Goal: Task Accomplishment & Management: Manage account settings

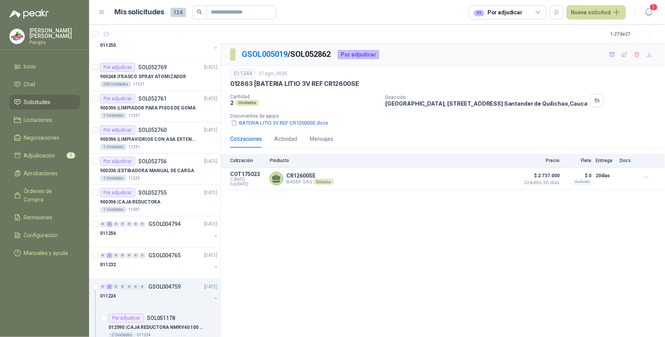
scroll to position [559, 0]
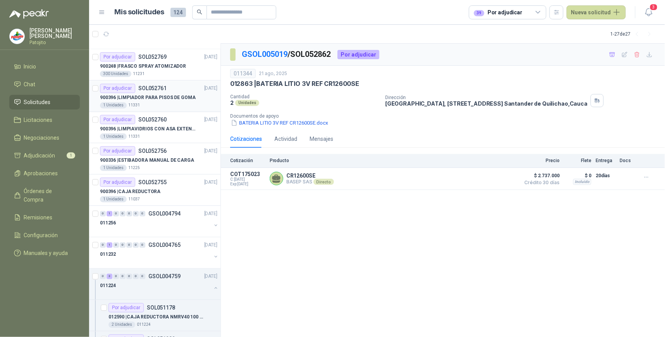
click at [152, 99] on p "900396 | LIMPIADOR PARA PISOS DE GOMA" at bounding box center [148, 97] width 96 height 7
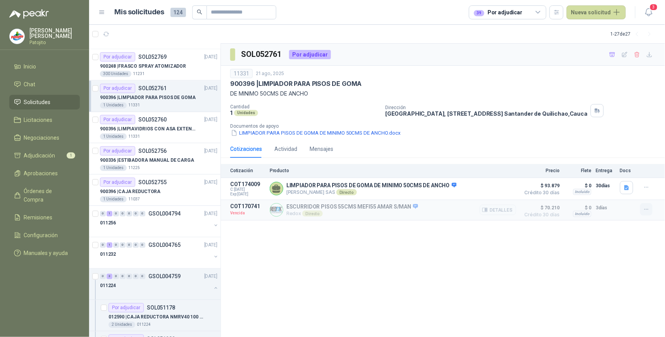
click at [645, 210] on icon "button" at bounding box center [646, 209] width 7 height 7
click at [630, 192] on button "Solicitar Recotización" at bounding box center [631, 193] width 62 height 12
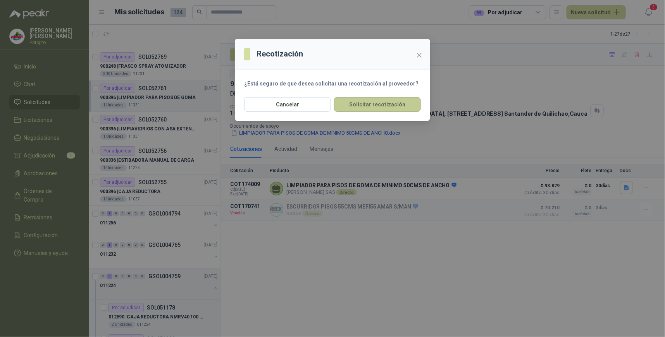
click at [397, 107] on button "Solicitar recotización" at bounding box center [377, 104] width 87 height 15
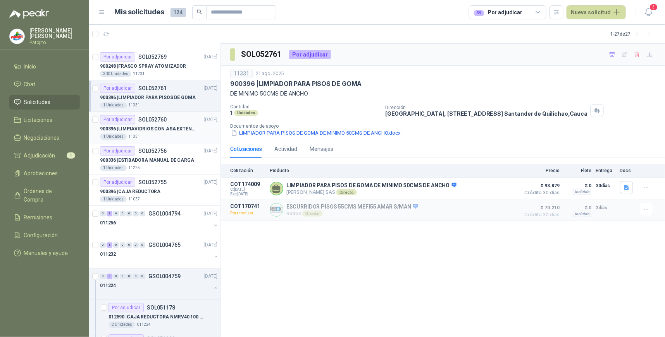
click at [169, 129] on p "900396 | LIMPIAVIDRIOS CON ASA EXTENSIBLE" at bounding box center [148, 129] width 96 height 7
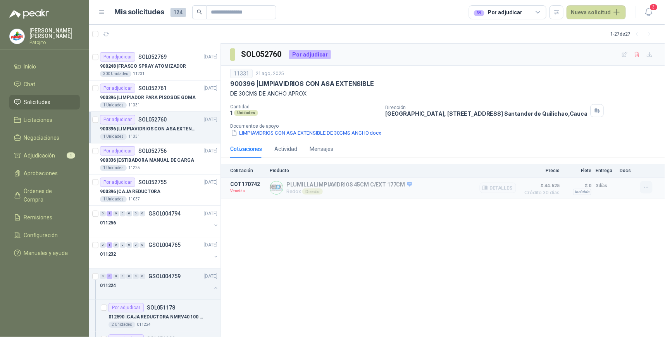
click at [648, 188] on icon "button" at bounding box center [646, 187] width 7 height 7
click at [636, 170] on button "Solicitar Recotización" at bounding box center [631, 171] width 62 height 12
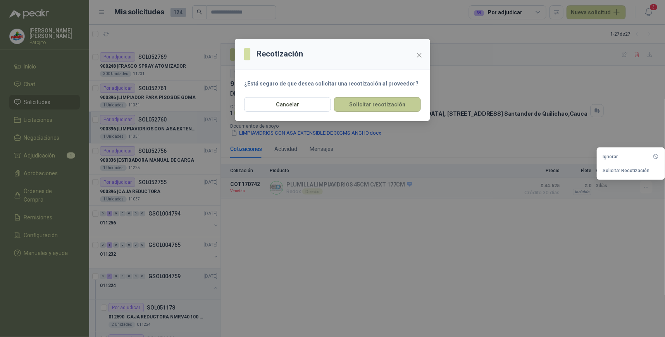
click at [371, 106] on button "Solicitar recotización" at bounding box center [377, 104] width 87 height 15
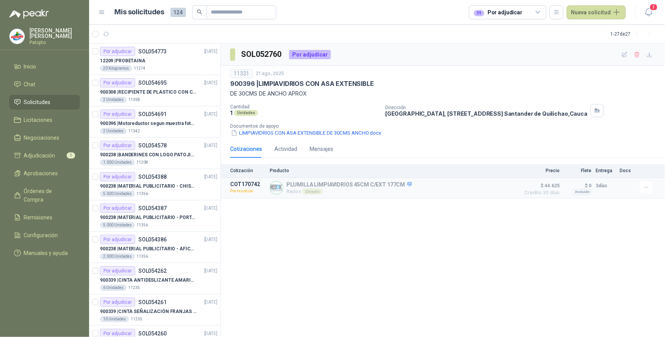
click at [542, 10] on icon at bounding box center [538, 12] width 7 height 7
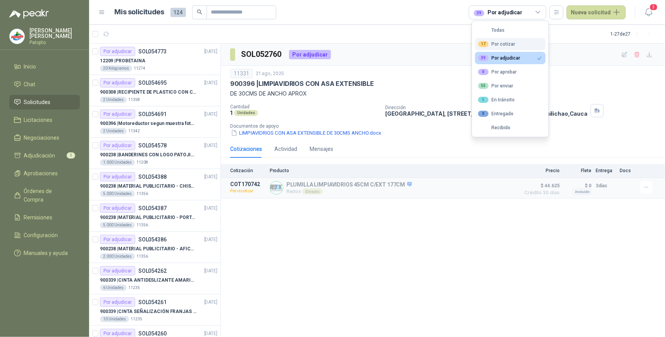
click at [514, 46] on button "17 Por cotizar" at bounding box center [510, 44] width 70 height 12
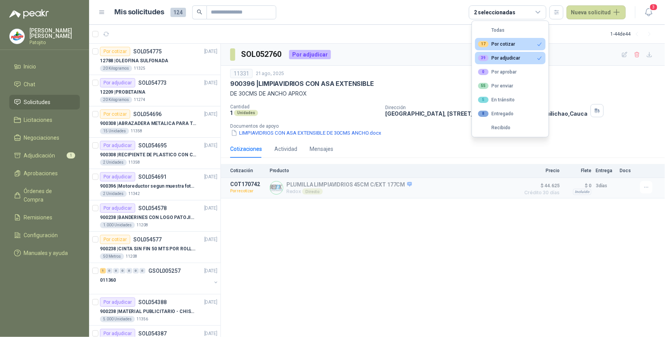
click at [534, 59] on button "39 Por adjudicar" at bounding box center [510, 58] width 70 height 12
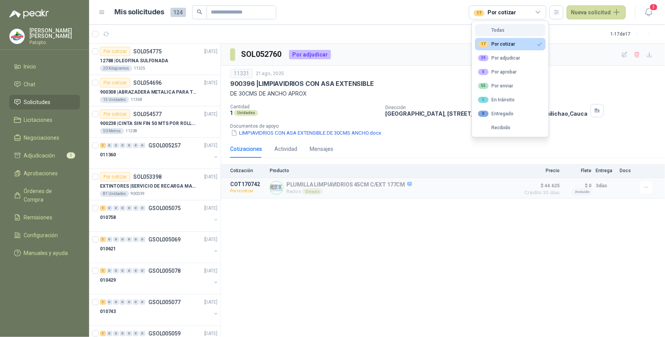
click at [509, 27] on button "Todas" at bounding box center [510, 30] width 70 height 12
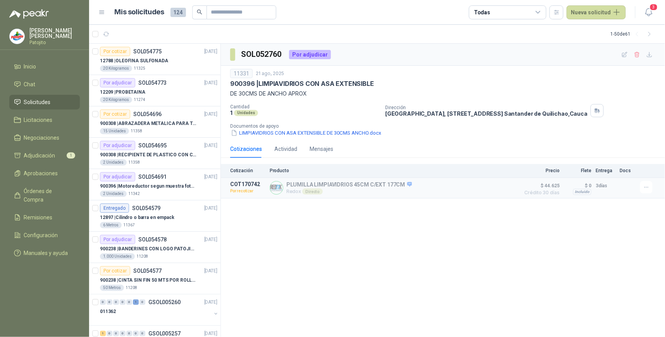
click at [536, 11] on icon at bounding box center [538, 12] width 7 height 7
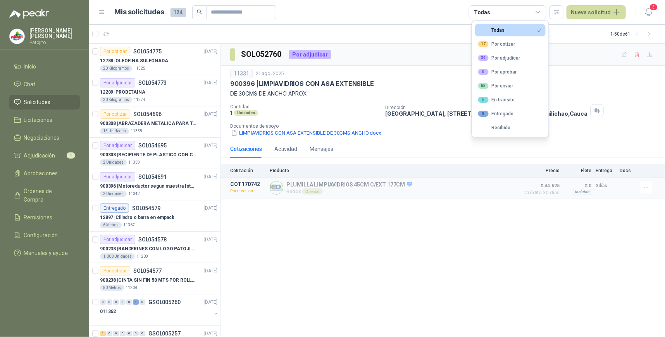
click at [518, 31] on button "Todas" at bounding box center [510, 30] width 70 height 12
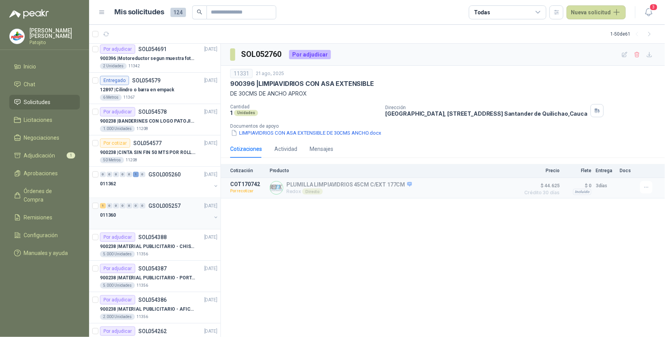
scroll to position [125, 0]
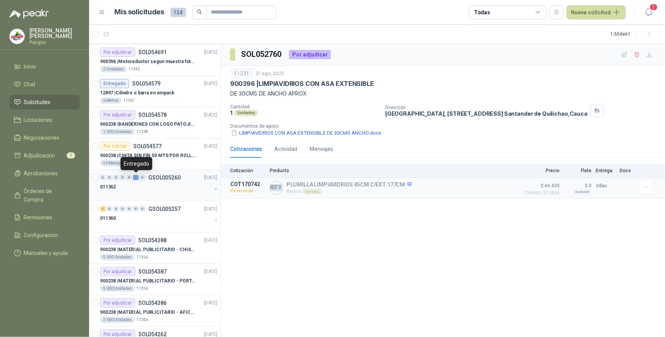
click at [134, 177] on div "1" at bounding box center [136, 177] width 6 height 5
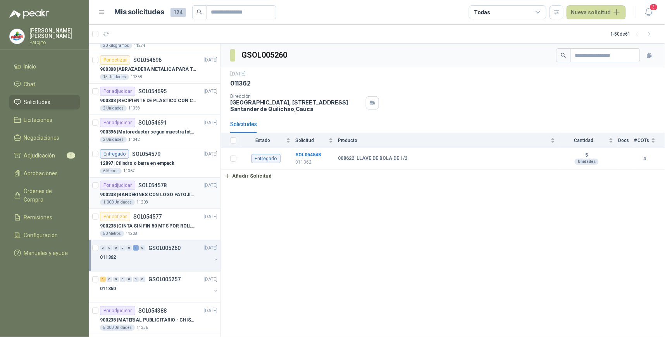
scroll to position [39, 0]
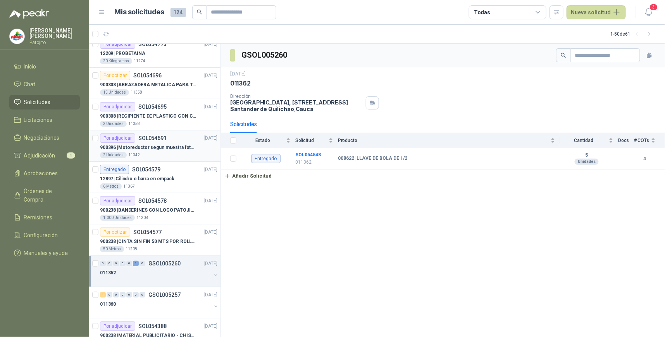
click at [160, 151] on p "900396 | Motoreductor segun muestra fotográfica" at bounding box center [148, 147] width 96 height 7
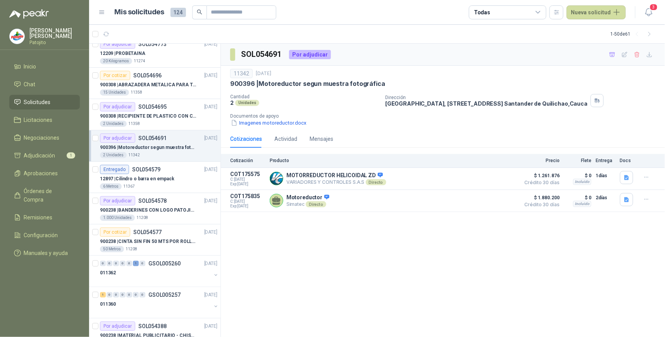
click at [297, 298] on div "SOL054691 Por adjudicar 11342 [DATE] 900396 | Motoreductor segun muestra fotogr…" at bounding box center [443, 191] width 444 height 294
click at [500, 200] on button "Detalles" at bounding box center [498, 201] width 36 height 10
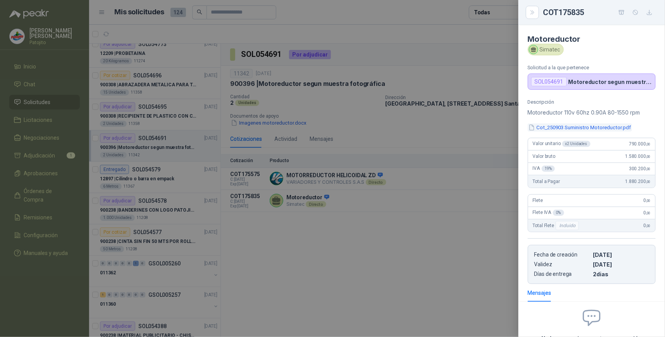
click at [607, 126] on button "Cot_250903 Suministro Motoreductor.pdf" at bounding box center [580, 128] width 104 height 8
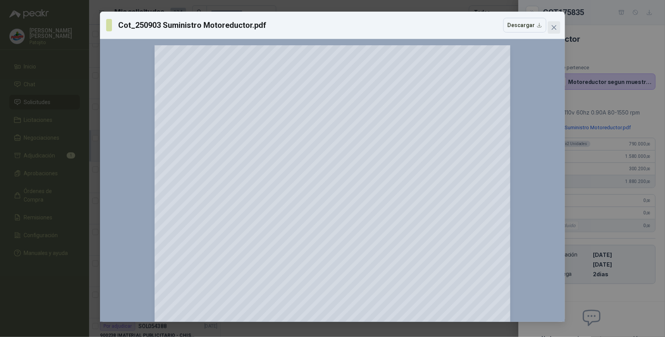
click at [552, 26] on icon "close" at bounding box center [554, 27] width 6 height 6
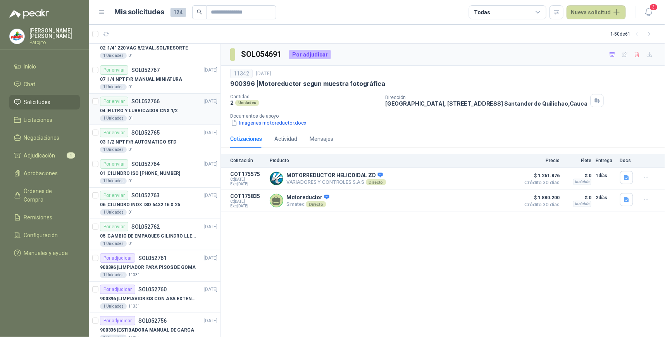
scroll to position [1287, 0]
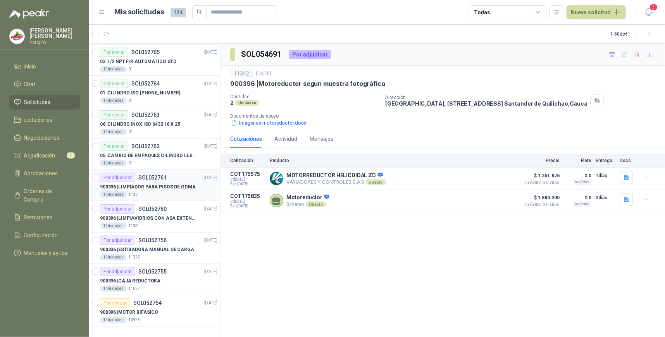
click at [183, 186] on p "900396 | LIMPIADOR PARA PISOS DE GOMA" at bounding box center [148, 187] width 96 height 7
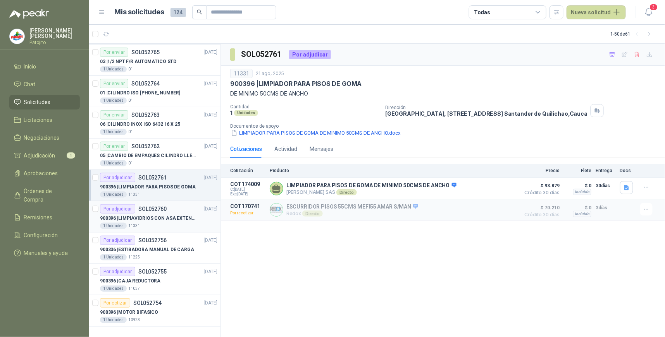
click at [153, 208] on p "SOL052760" at bounding box center [152, 208] width 28 height 5
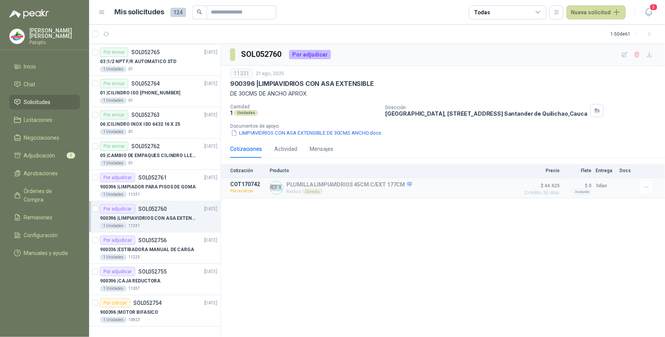
click at [348, 223] on div "SOL052760 Por adjudicar 11331 [DATE] 900396 | LIMPIAVIDRIOS CON ASA EXTENSIBLE …" at bounding box center [443, 191] width 444 height 294
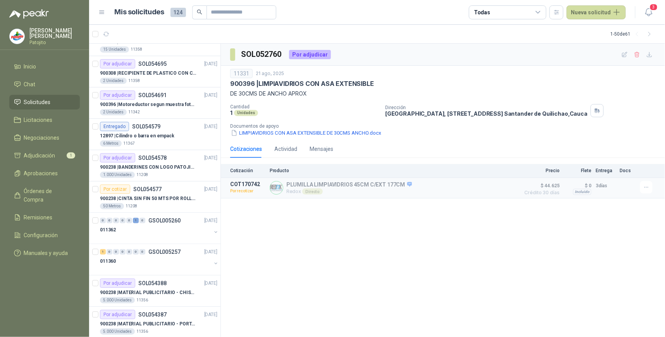
scroll to position [39, 0]
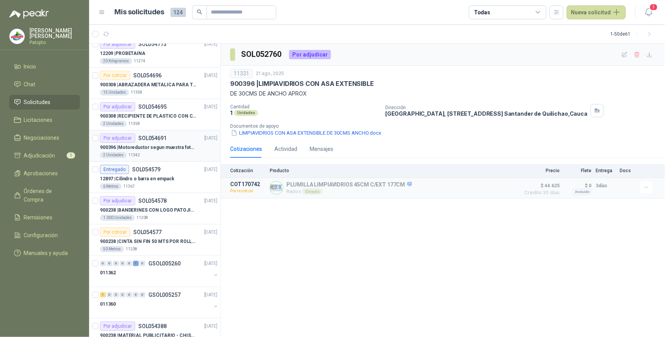
click at [179, 154] on div "2 Unidades 11342" at bounding box center [158, 155] width 117 height 6
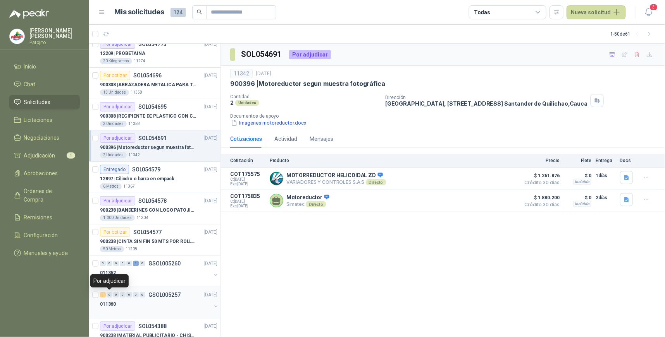
click at [107, 296] on div "0" at bounding box center [110, 294] width 6 height 5
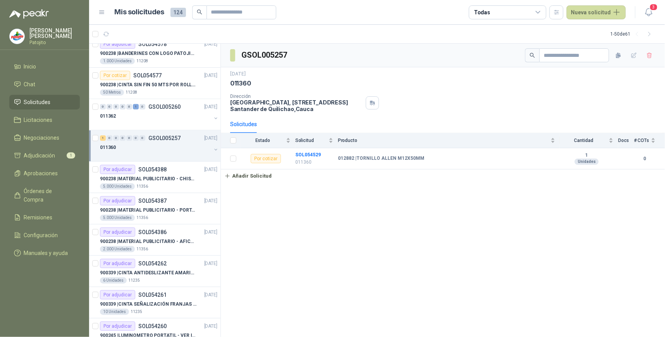
scroll to position [168, 0]
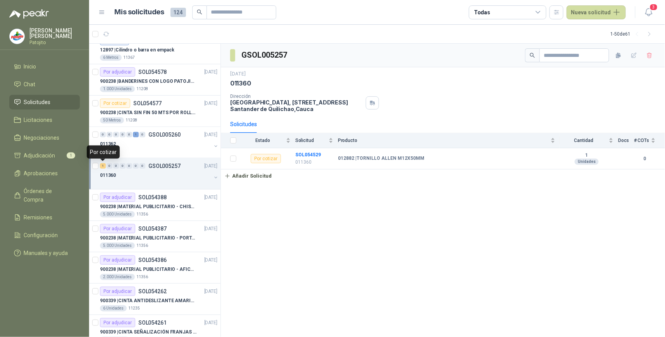
click at [102, 163] on div "1" at bounding box center [103, 165] width 6 height 5
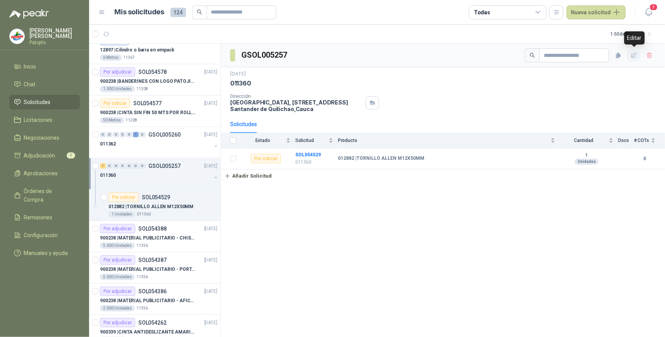
click at [634, 59] on button "button" at bounding box center [634, 55] width 12 height 12
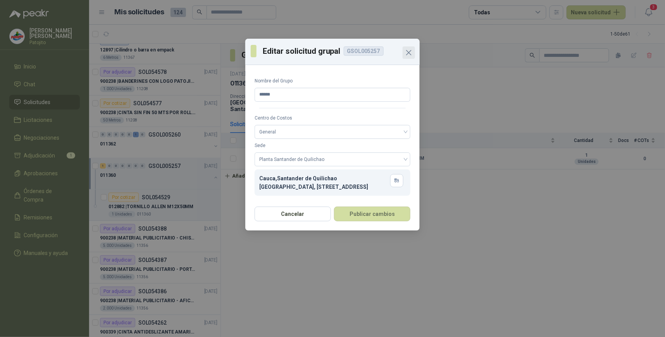
click at [410, 55] on icon "Close" at bounding box center [408, 52] width 9 height 9
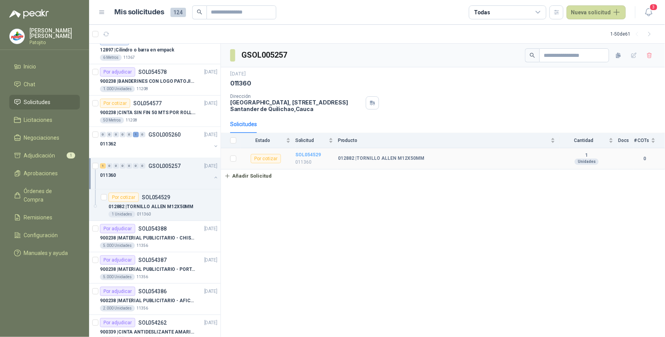
click at [308, 155] on b "SOL054529" at bounding box center [308, 154] width 26 height 5
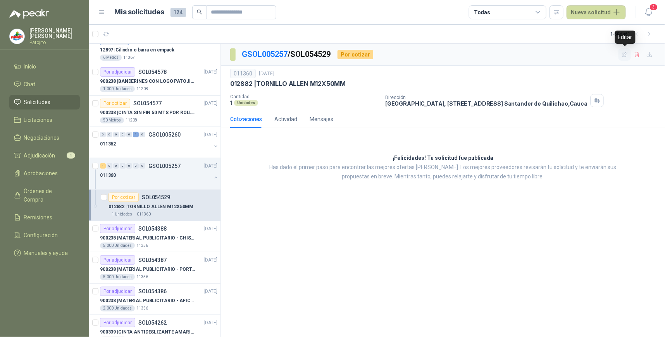
click at [623, 53] on icon "button" at bounding box center [624, 55] width 7 height 7
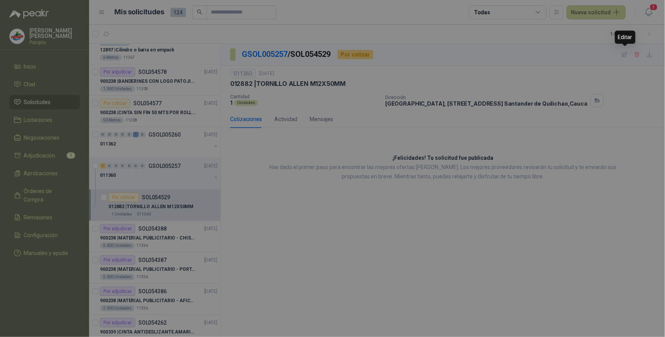
type input "**********"
type input "*"
type input "******"
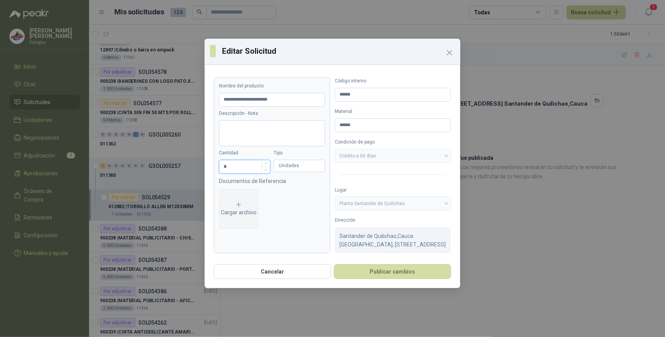
click at [238, 166] on input "*" at bounding box center [244, 166] width 51 height 13
type input "**"
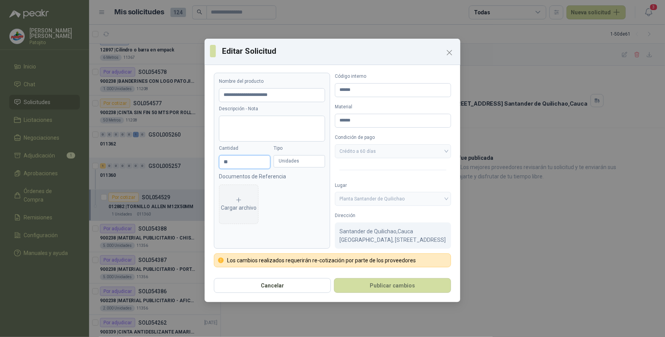
scroll to position [13, 0]
type input "**"
click at [411, 288] on button "Publicar cambios" at bounding box center [392, 286] width 117 height 15
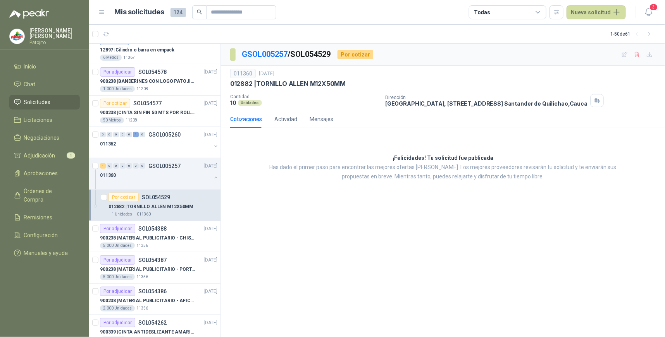
click at [541, 13] on icon at bounding box center [538, 12] width 7 height 7
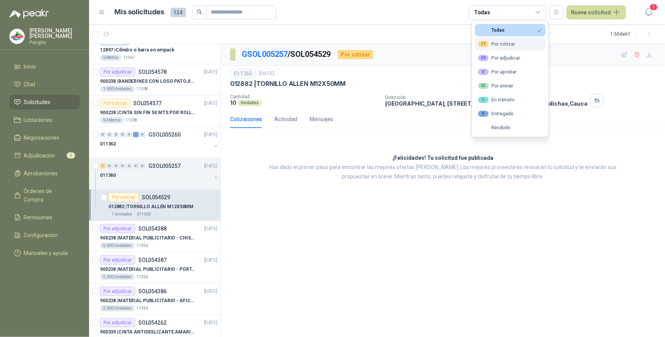
click at [512, 47] on div "17 Por cotizar" at bounding box center [496, 44] width 37 height 6
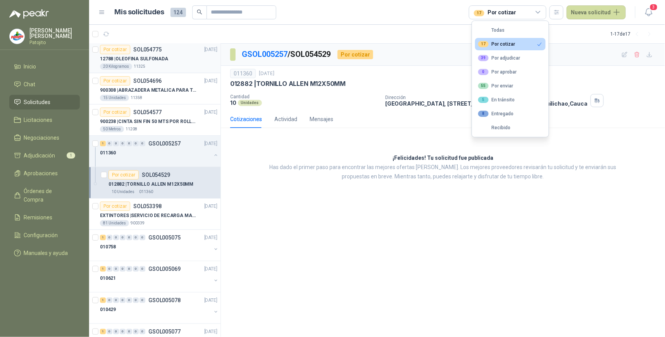
scroll to position [0, 0]
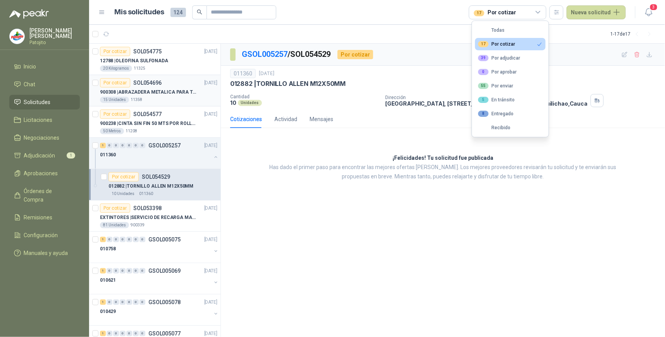
click at [171, 89] on p "900308 | ABRAZADERA METALICA PARA TAPA [PERSON_NAME] DE PLASTICO DE 50 LT" at bounding box center [148, 92] width 96 height 7
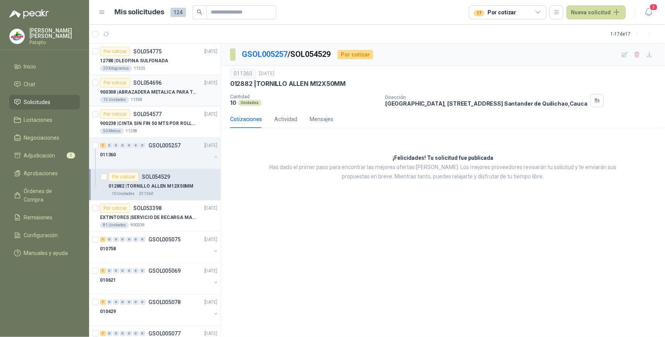
click at [171, 89] on p "900308 | ABRAZADERA METALICA PARA TAPA [PERSON_NAME] DE PLASTICO DE 50 LT" at bounding box center [148, 92] width 96 height 7
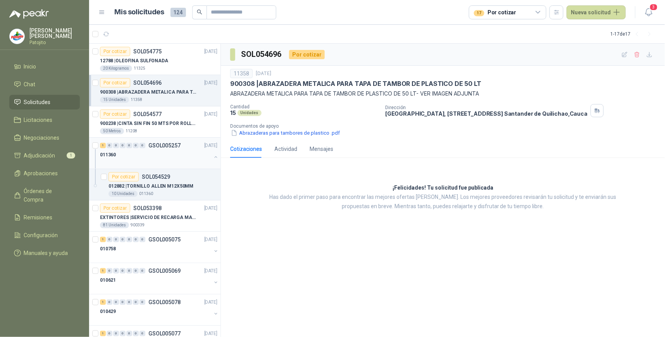
click at [107, 146] on div "0" at bounding box center [110, 145] width 6 height 5
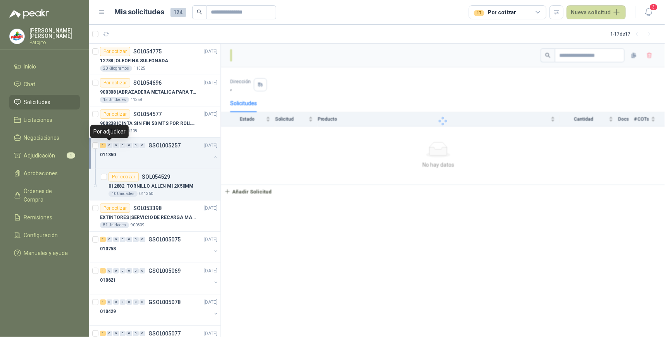
click at [107, 146] on div "0" at bounding box center [110, 145] width 6 height 5
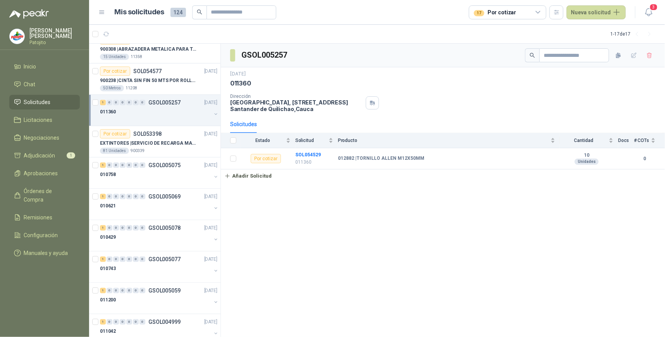
scroll to position [86, 0]
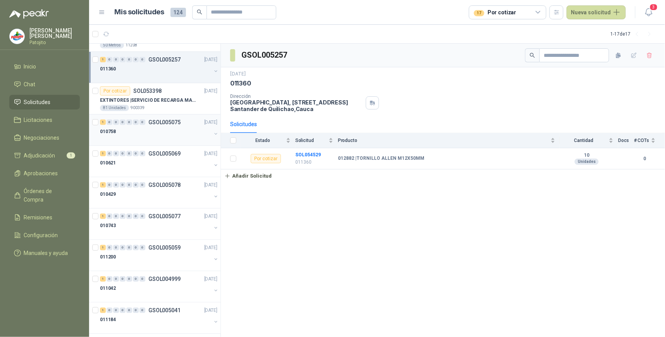
click at [136, 126] on div "1 0 0 0 0 0 0 GSOL005075 [DATE]" at bounding box center [159, 122] width 119 height 9
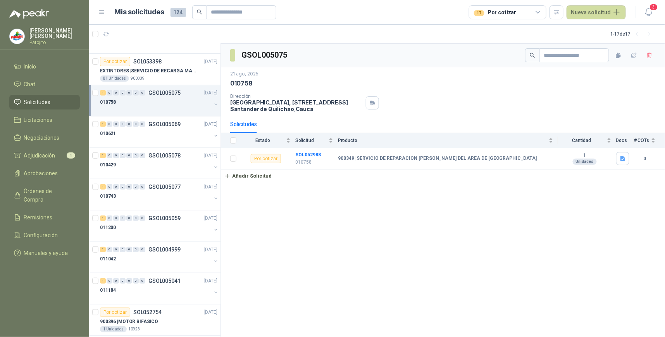
scroll to position [129, 0]
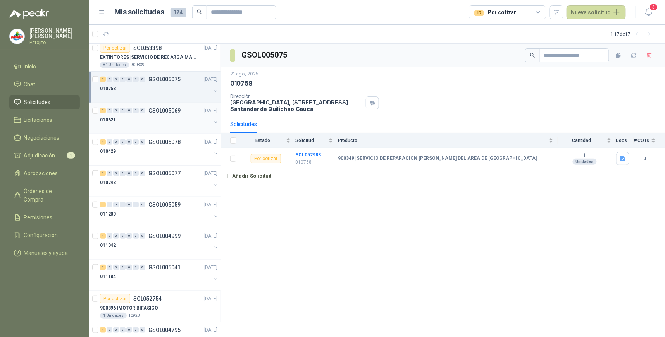
click at [140, 125] on div at bounding box center [155, 128] width 111 height 6
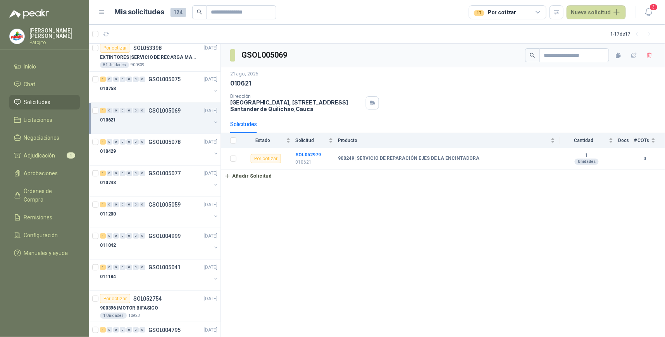
scroll to position [172, 0]
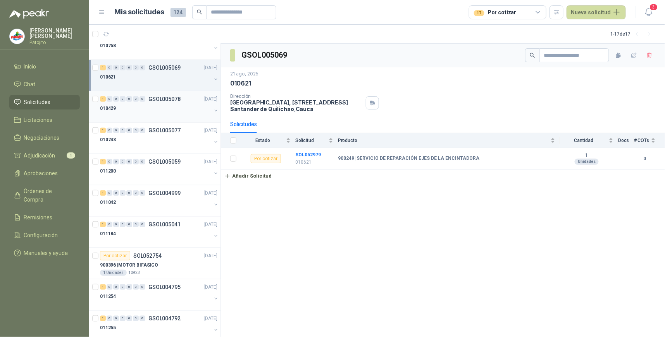
click at [137, 107] on div "010429" at bounding box center [155, 108] width 111 height 9
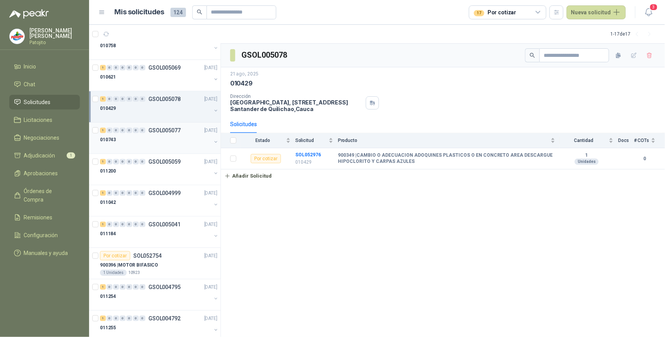
click at [149, 139] on div "010743" at bounding box center [155, 139] width 111 height 9
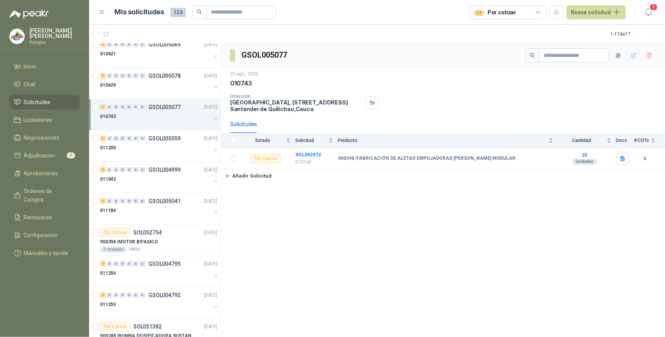
scroll to position [215, 0]
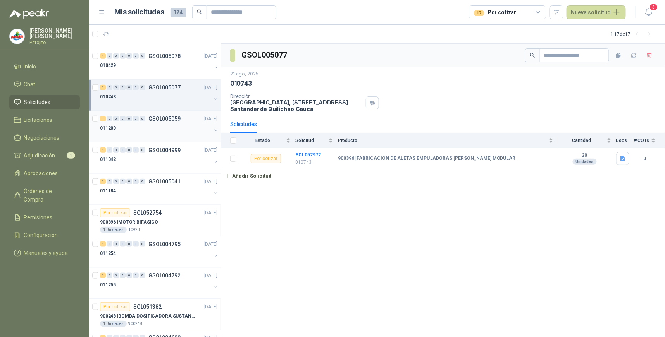
click at [143, 134] on div at bounding box center [155, 136] width 111 height 6
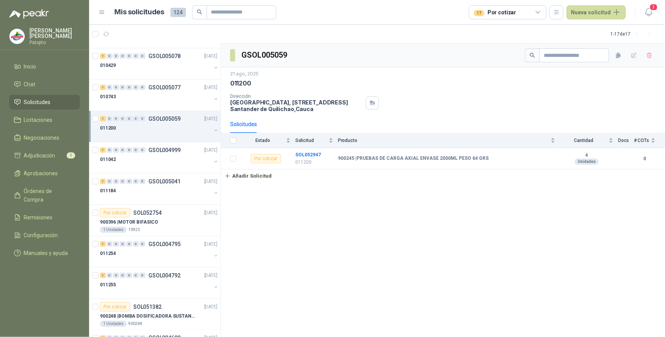
scroll to position [250, 0]
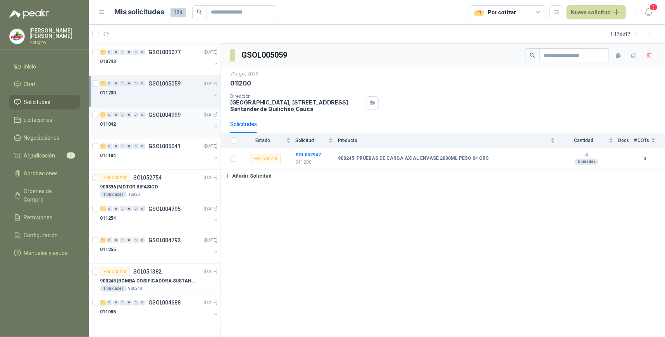
click at [144, 132] on div at bounding box center [155, 132] width 111 height 6
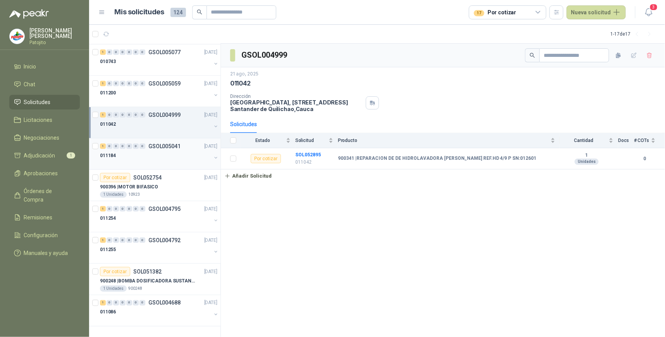
click at [138, 154] on div "011184" at bounding box center [155, 155] width 111 height 9
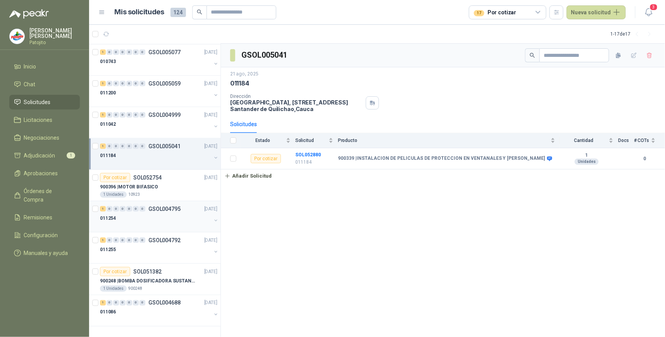
click at [137, 215] on div "011254" at bounding box center [155, 218] width 111 height 9
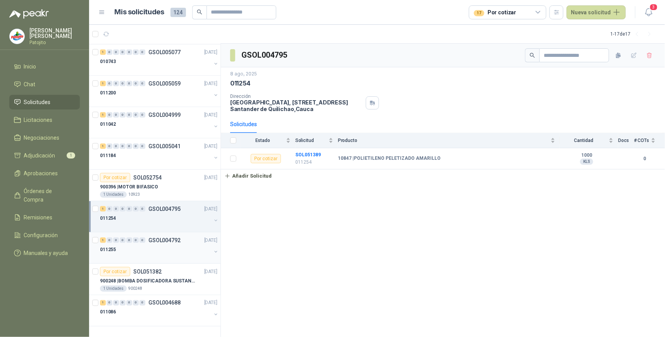
click at [133, 248] on div "011255" at bounding box center [155, 249] width 111 height 9
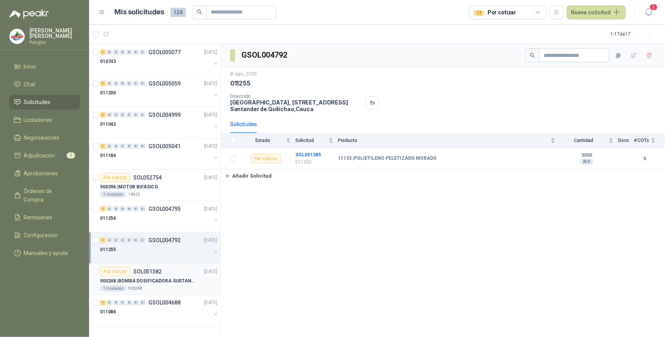
drag, startPoint x: 148, startPoint y: 273, endPoint x: 150, endPoint y: 268, distance: 5.4
click at [148, 272] on p "SOL051382" at bounding box center [147, 271] width 28 height 5
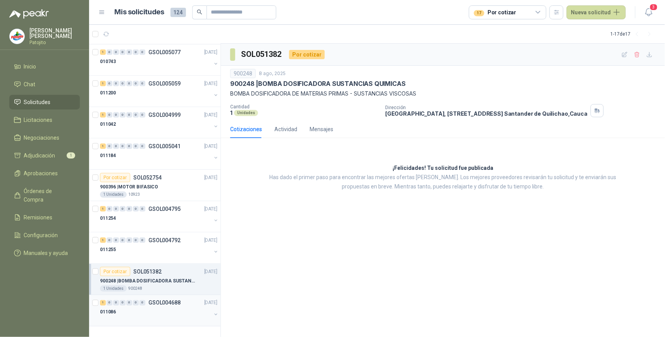
click at [138, 308] on div "011086" at bounding box center [155, 312] width 111 height 9
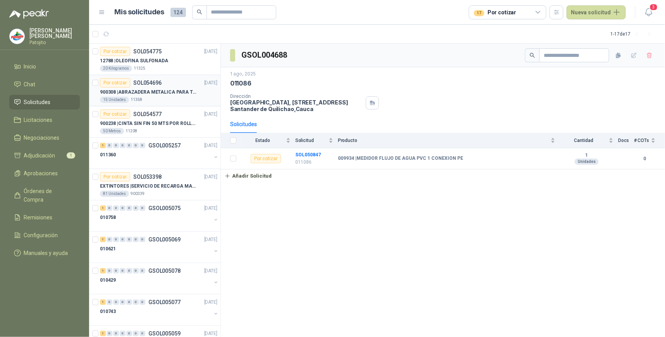
click at [176, 98] on div "15 Unidades 11358" at bounding box center [158, 100] width 117 height 6
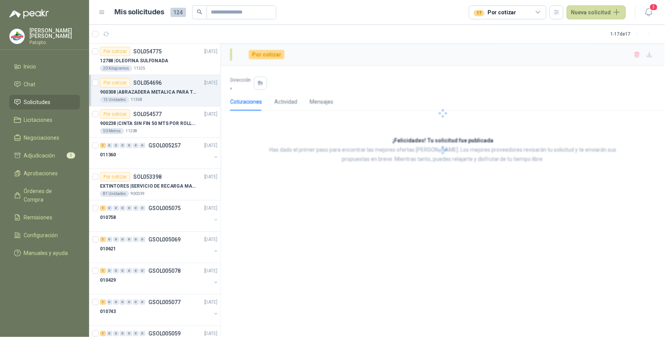
click at [176, 98] on div "15 Unidades 11358" at bounding box center [158, 100] width 117 height 6
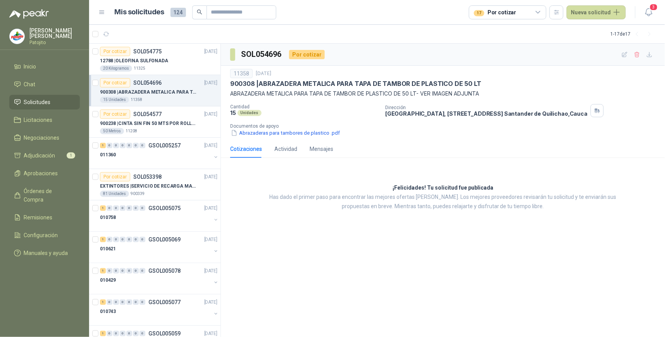
click at [541, 9] on icon at bounding box center [538, 12] width 7 height 7
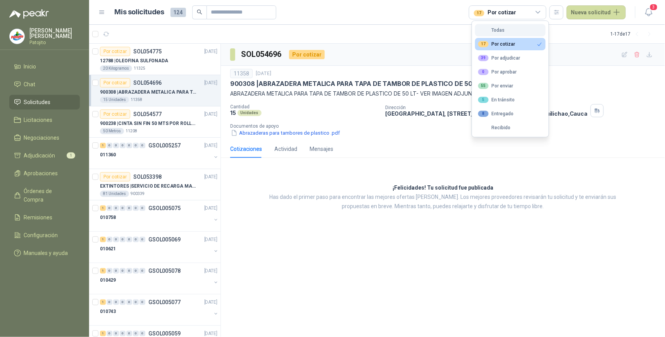
click at [512, 31] on button "Todas" at bounding box center [510, 30] width 70 height 12
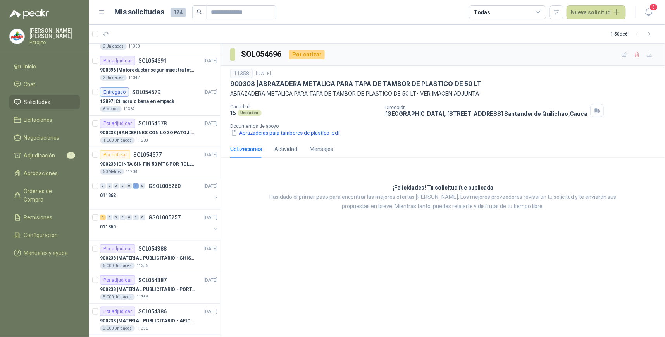
scroll to position [129, 0]
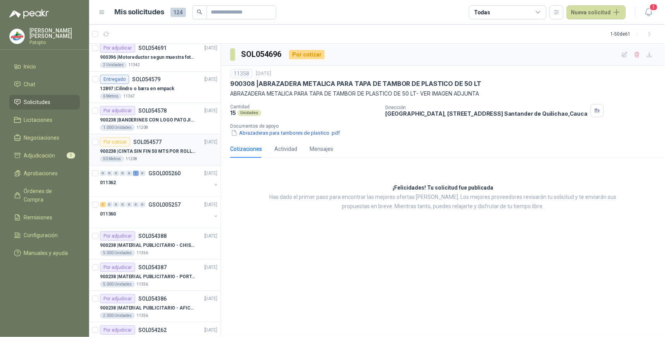
click at [167, 142] on div "Por cotizar SOL054577 [DATE]" at bounding box center [158, 142] width 117 height 9
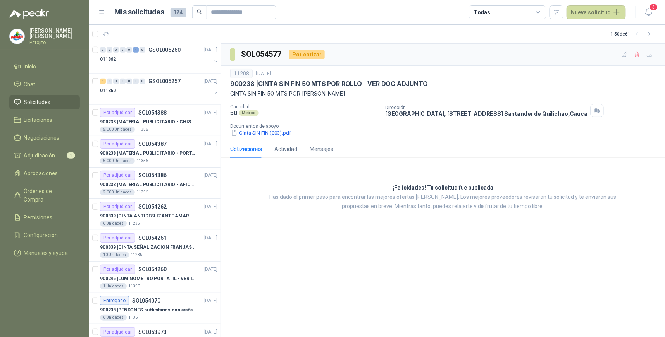
scroll to position [258, 0]
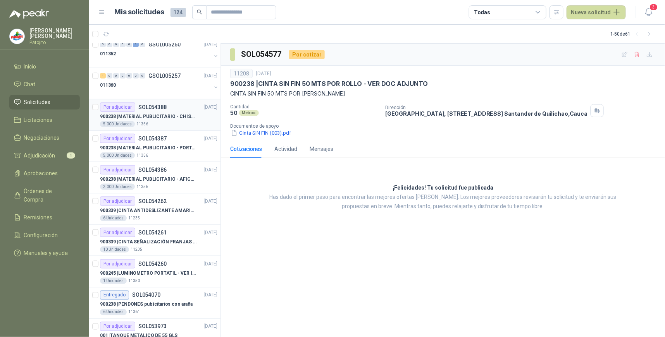
click at [154, 119] on p "900238 | MATERIAL PUBLICITARIO - CHISPA PATOJITO VER ADJUNTO" at bounding box center [148, 116] width 96 height 7
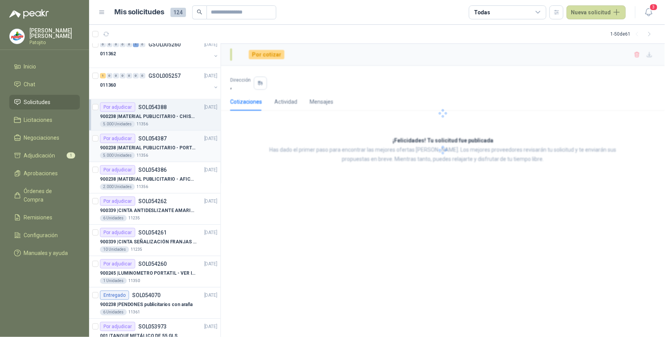
click at [160, 141] on p "SOL054387" at bounding box center [152, 138] width 28 height 5
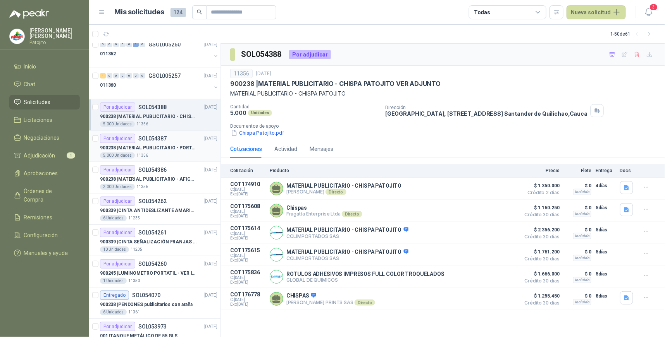
drag, startPoint x: 177, startPoint y: 170, endPoint x: 175, endPoint y: 158, distance: 12.2
click at [177, 170] on div "Por adjudicar SOL054386 [DATE]" at bounding box center [158, 169] width 117 height 9
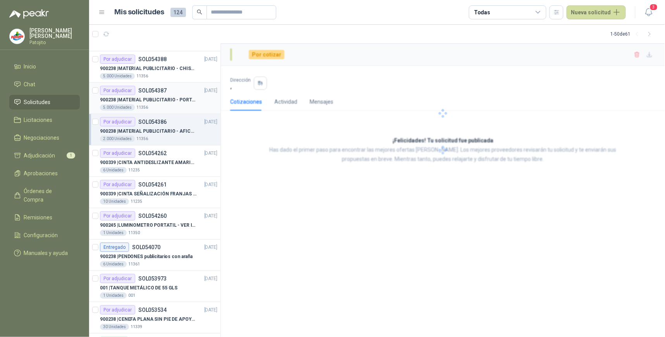
scroll to position [344, 0]
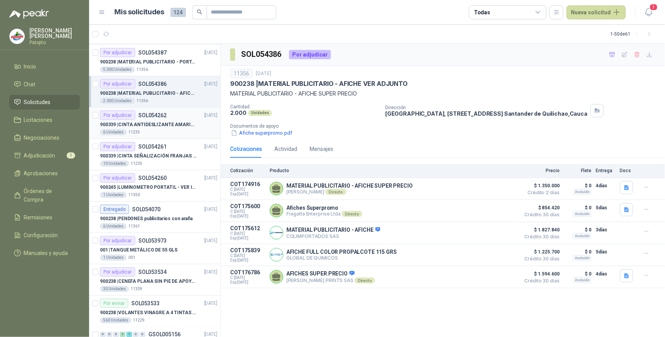
click at [176, 128] on p "900339 | CINTA ANTIDESLIZANTE AMARILLA / NEGRA" at bounding box center [148, 124] width 96 height 7
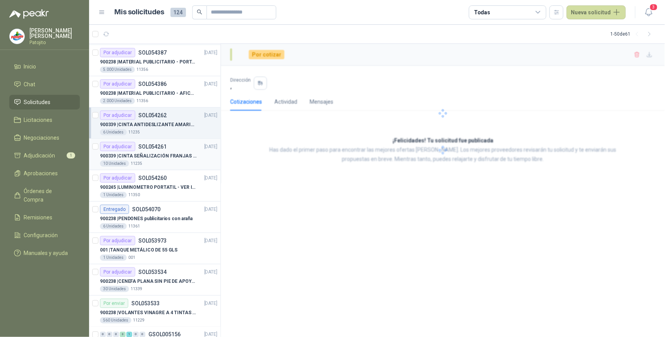
click at [169, 154] on p "900339 | CINTA SEÑALIZACIÓN FRANJAS [PERSON_NAME] NEGRA" at bounding box center [148, 156] width 96 height 7
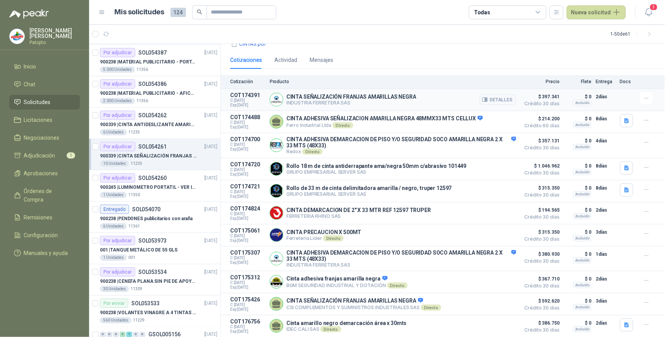
scroll to position [92, 0]
click at [170, 179] on div "Por adjudicar SOL054260 [DATE]" at bounding box center [158, 178] width 117 height 9
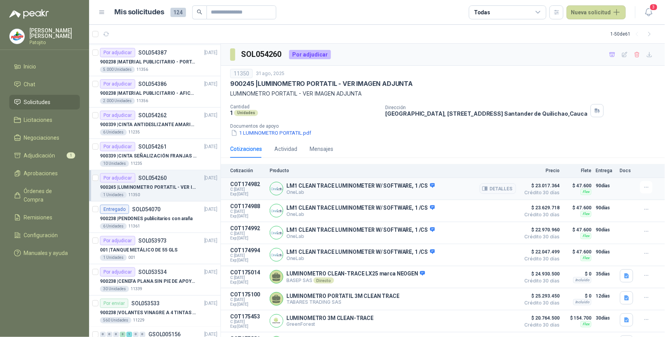
scroll to position [19, 0]
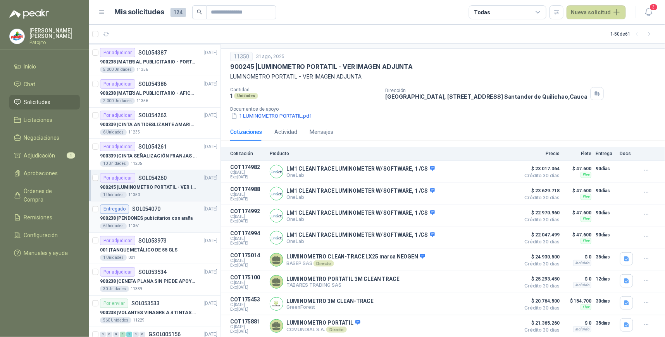
click at [166, 214] on div "900238 | PENDONES publicitarios con araña" at bounding box center [158, 218] width 117 height 9
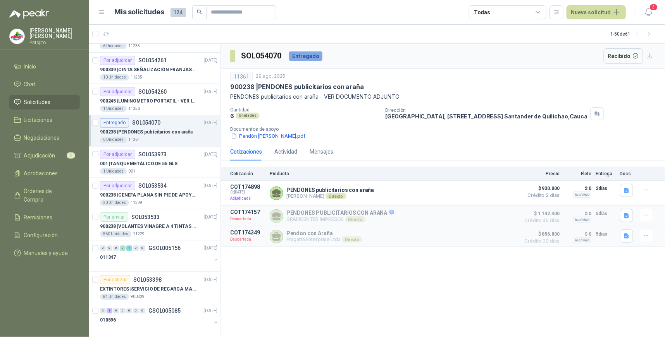
scroll to position [473, 0]
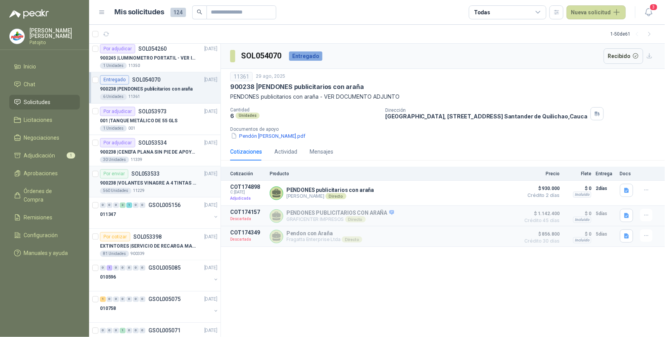
click at [163, 172] on div "Por enviar SOL053533 [DATE]" at bounding box center [158, 174] width 117 height 9
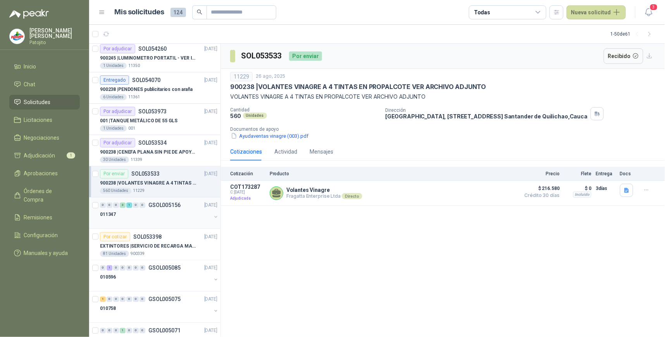
click at [163, 217] on div "011347" at bounding box center [155, 214] width 111 height 9
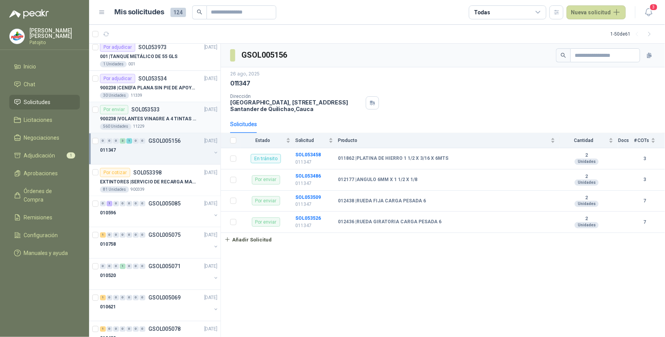
scroll to position [559, 0]
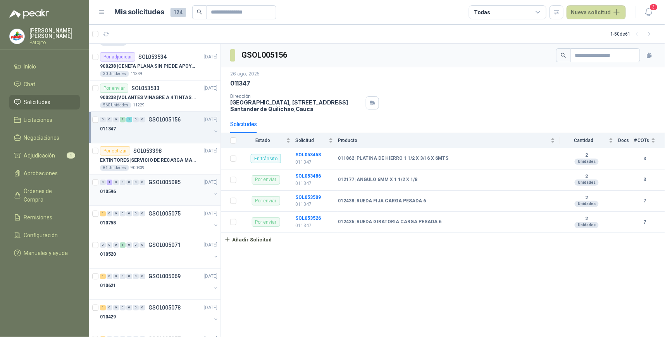
click at [169, 192] on div "010596" at bounding box center [155, 191] width 111 height 9
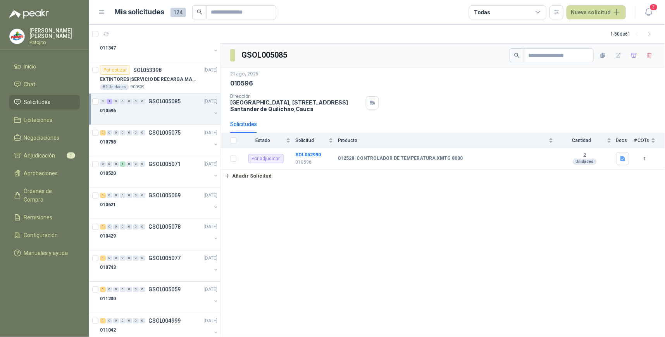
scroll to position [645, 0]
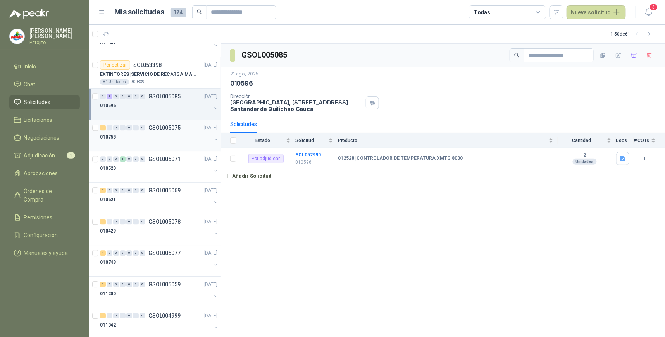
click at [168, 139] on div "010758" at bounding box center [155, 136] width 111 height 9
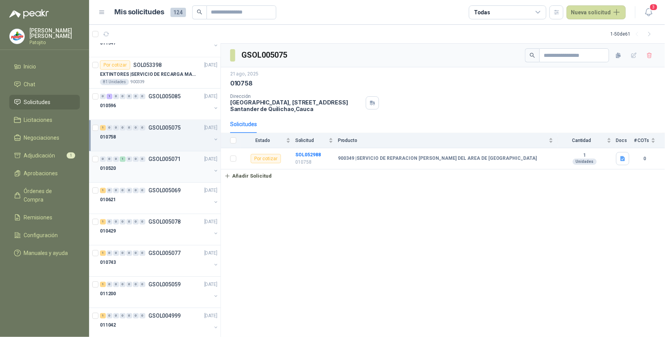
click at [170, 167] on div "010520" at bounding box center [155, 168] width 111 height 9
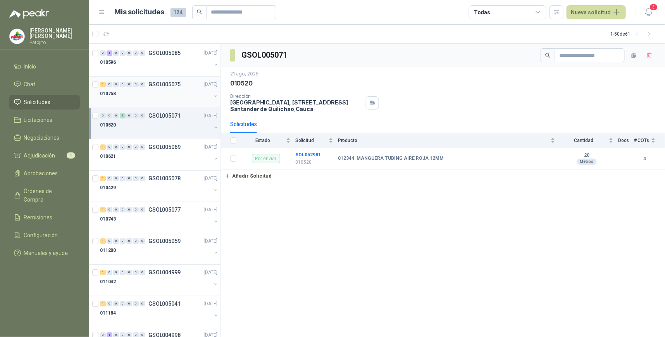
scroll to position [731, 0]
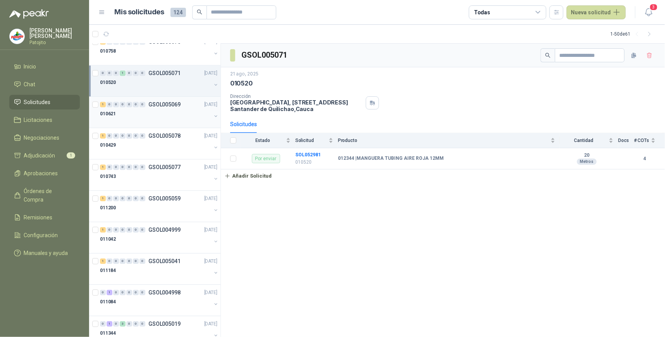
click at [167, 120] on div at bounding box center [155, 122] width 111 height 6
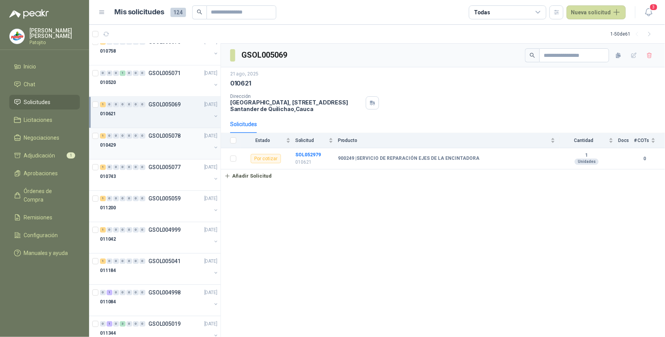
click at [167, 144] on div "010429" at bounding box center [155, 145] width 111 height 9
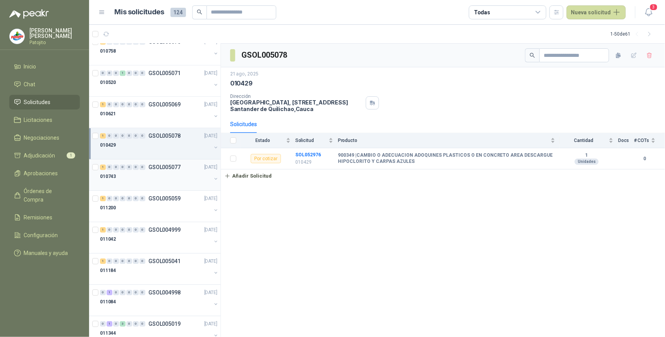
click at [162, 174] on div "010743" at bounding box center [155, 176] width 111 height 9
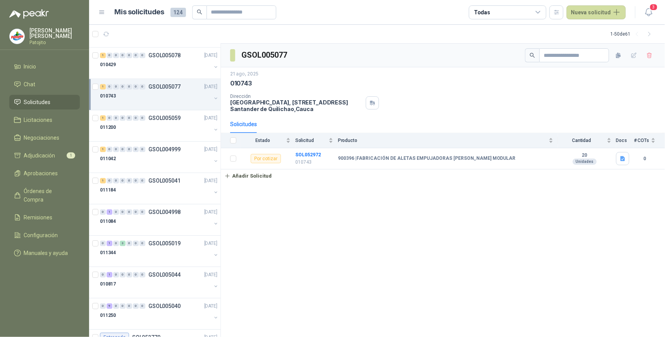
scroll to position [818, 0]
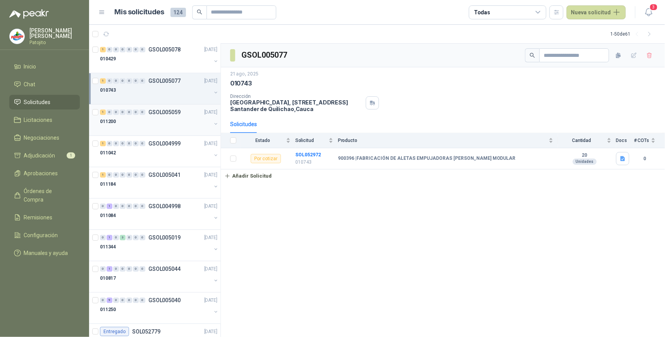
click at [174, 124] on div "011200" at bounding box center [155, 121] width 111 height 9
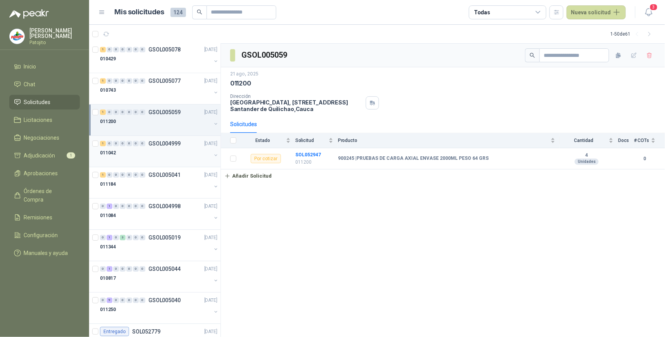
click at [170, 150] on div "011042" at bounding box center [155, 152] width 111 height 9
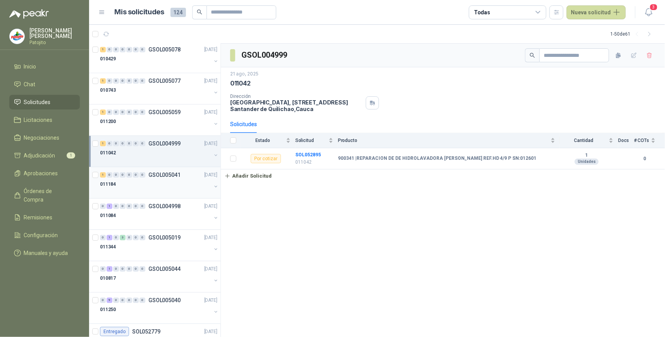
click at [165, 184] on div "011184" at bounding box center [155, 184] width 111 height 9
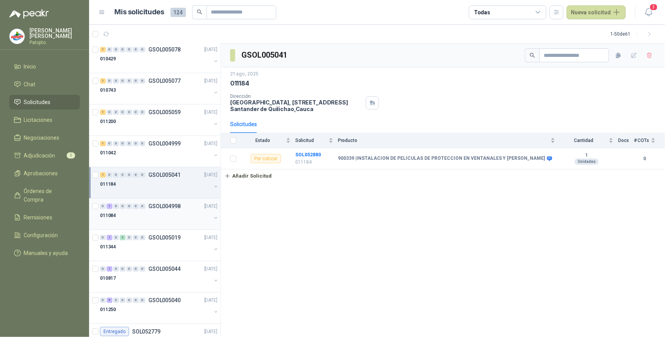
drag, startPoint x: 132, startPoint y: 217, endPoint x: 140, endPoint y: 208, distance: 12.6
click at [132, 217] on div "011084" at bounding box center [155, 215] width 111 height 9
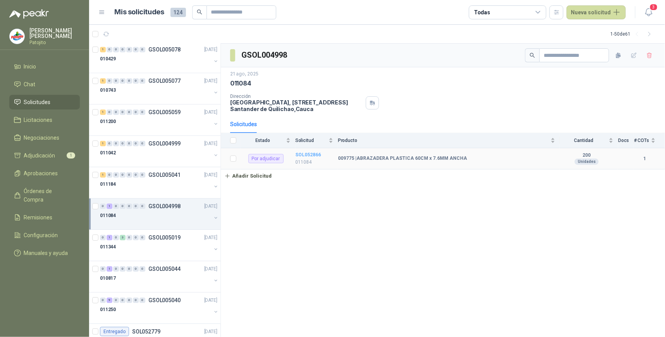
click at [318, 153] on b "SOL052866" at bounding box center [308, 154] width 26 height 5
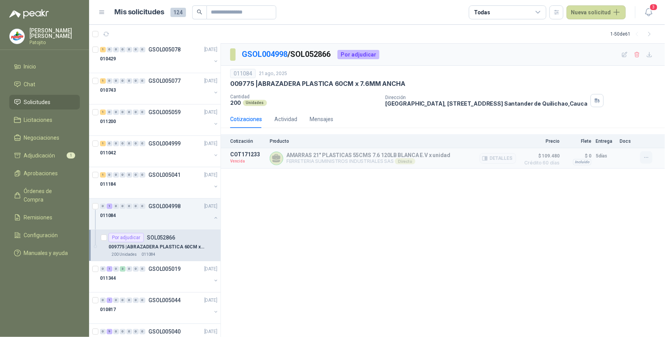
click at [645, 157] on icon "button" at bounding box center [646, 158] width 7 height 7
click at [631, 142] on button "Solicitar Recotización" at bounding box center [631, 140] width 62 height 12
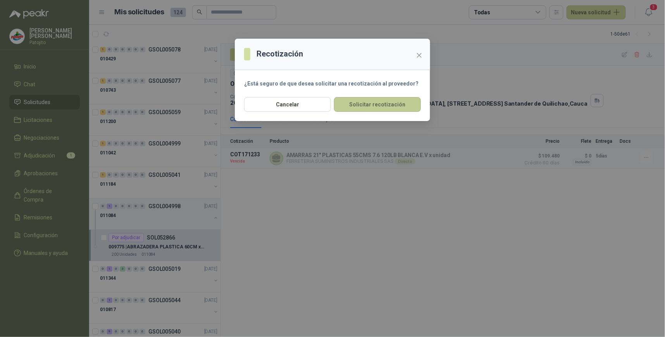
click at [412, 100] on button "Solicitar recotización" at bounding box center [377, 104] width 87 height 15
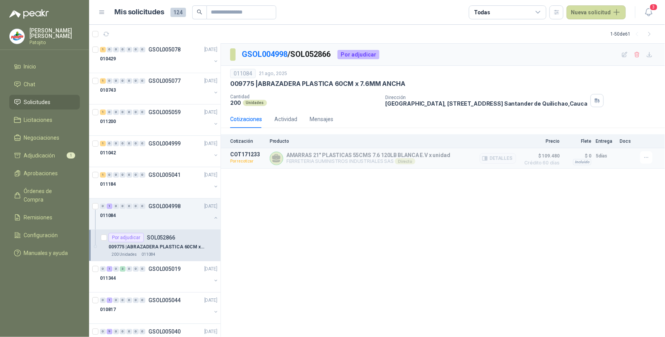
click at [392, 161] on p "FERRETERIA SUMINISTROS INDUSTRIALES SAS Directo" at bounding box center [368, 161] width 164 height 6
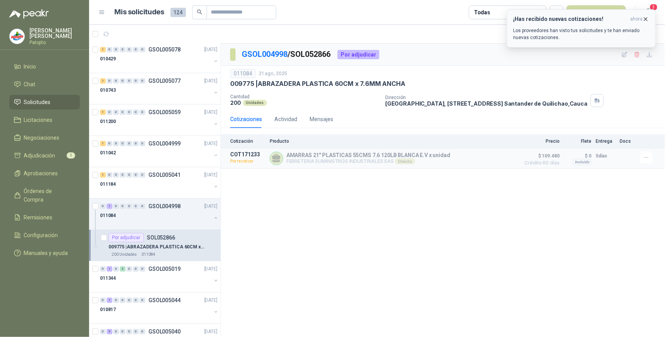
click at [605, 29] on p "Los proveedores han visto tus solicitudes y te han enviado nuevas cotizaciones." at bounding box center [581, 34] width 136 height 14
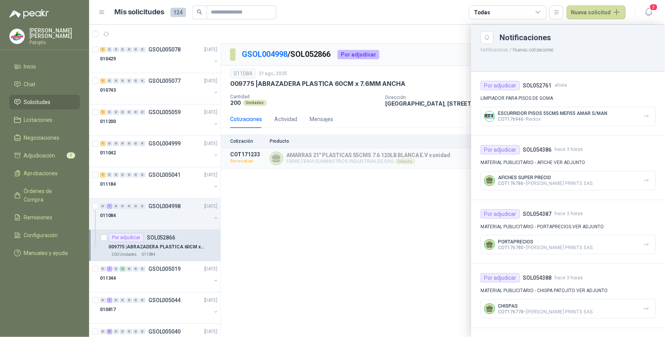
click at [534, 101] on p "LIMPIADOR PARA PISOS DE GOMA" at bounding box center [567, 98] width 175 height 7
click at [547, 119] on p "COT176946 - Redox" at bounding box center [552, 119] width 109 height 6
click at [506, 98] on p "LIMPIADOR PARA PISOS DE GOMA" at bounding box center [567, 98] width 175 height 7
click at [648, 9] on icon "button" at bounding box center [648, 12] width 7 height 7
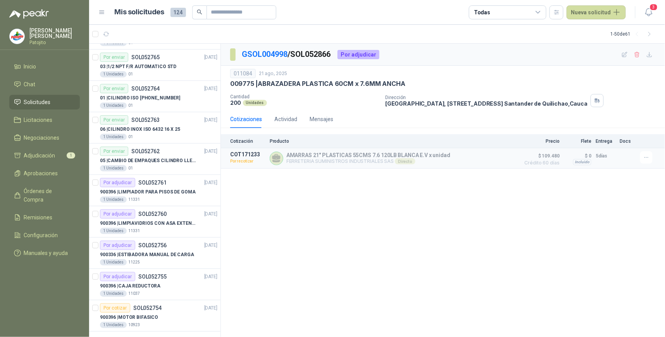
scroll to position [1318, 0]
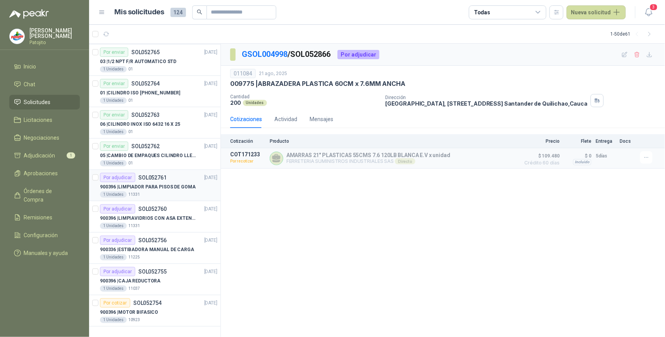
click at [174, 186] on p "900396 | LIMPIADOR PARA PISOS DE GOMA" at bounding box center [148, 187] width 96 height 7
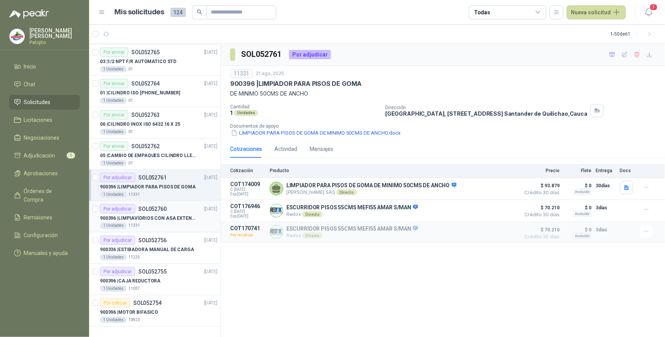
click at [173, 218] on p "900396 | LIMPIAVIDRIOS CON ASA EXTENSIBLE" at bounding box center [148, 218] width 96 height 7
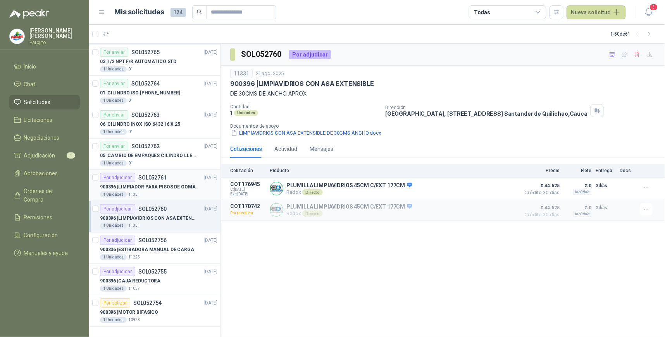
click at [186, 186] on p "900396 | LIMPIADOR PARA PISOS DE GOMA" at bounding box center [148, 187] width 96 height 7
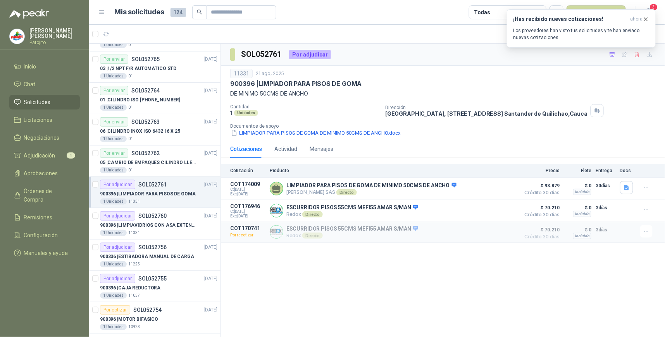
scroll to position [1318, 0]
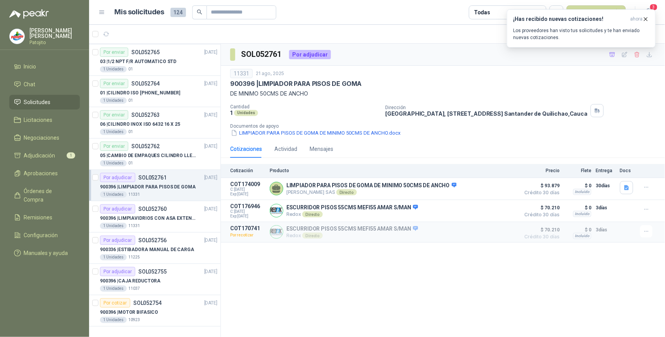
click at [183, 189] on p "900396 | LIMPIADOR PARA PISOS DE GOMA" at bounding box center [148, 187] width 96 height 7
click at [558, 29] on p "Los proveedores han visto tus solicitudes y te han enviado nuevas cotizaciones." at bounding box center [581, 34] width 136 height 14
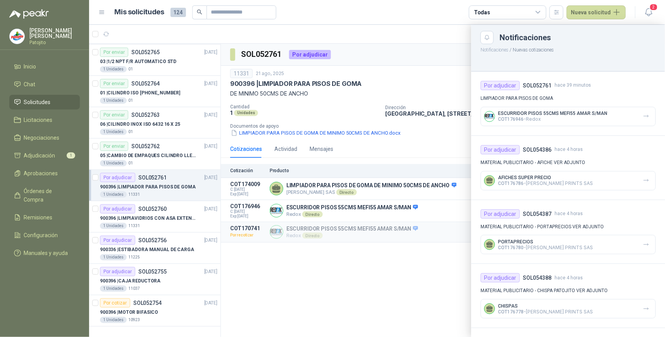
click at [57, 101] on li "Solicitudes" at bounding box center [44, 102] width 61 height 9
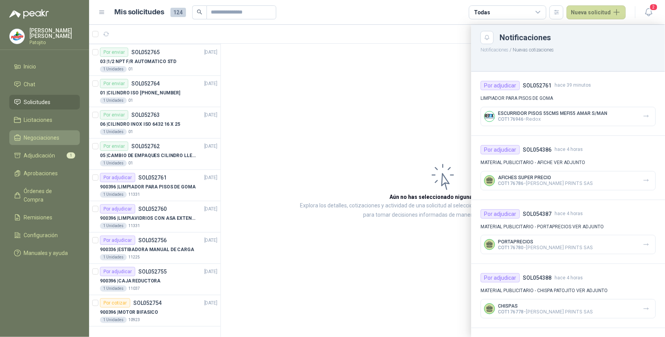
click at [52, 134] on span "Negociaciones" at bounding box center [42, 138] width 36 height 9
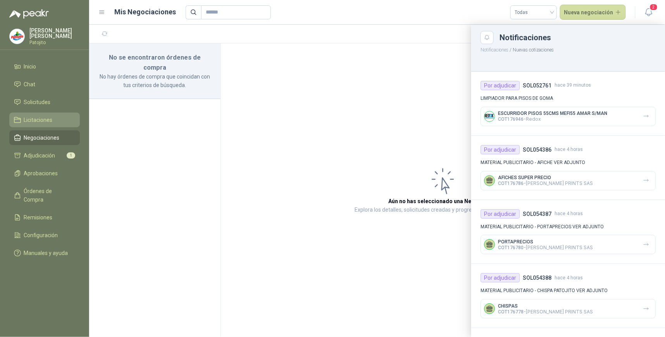
click at [62, 119] on li "Licitaciones" at bounding box center [44, 120] width 61 height 9
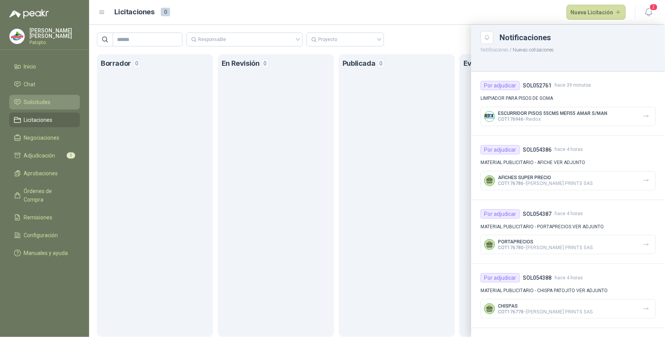
click at [65, 102] on li "Solicitudes" at bounding box center [44, 102] width 61 height 9
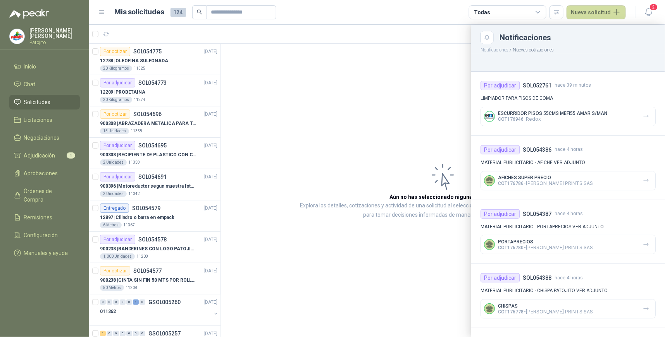
click at [618, 117] on div "ESCURRIDOR PISOS 55CMS MEFI55 AMAR S/MAN COT176946 - Redox" at bounding box center [567, 116] width 175 height 19
click at [643, 118] on icon "button" at bounding box center [646, 116] width 7 height 7
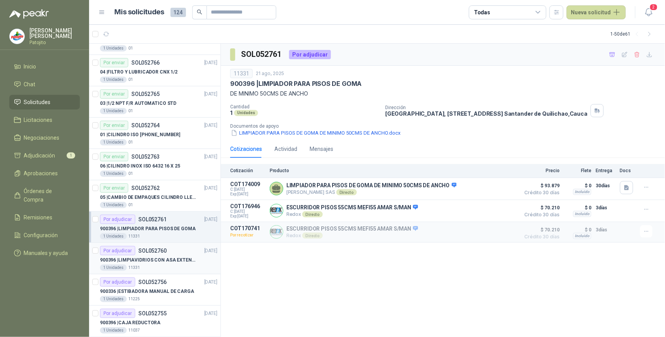
scroll to position [1287, 0]
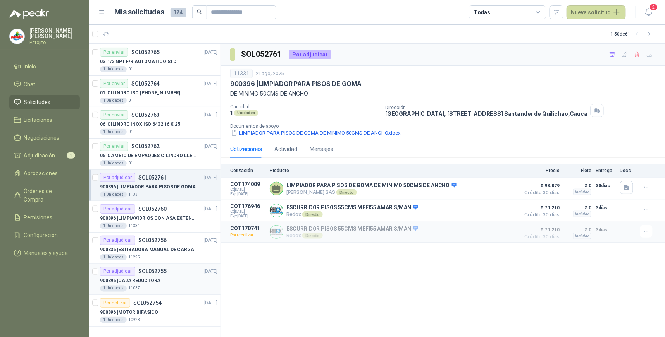
click at [178, 277] on div "900396 | CAJA REDUCTORA" at bounding box center [158, 281] width 117 height 9
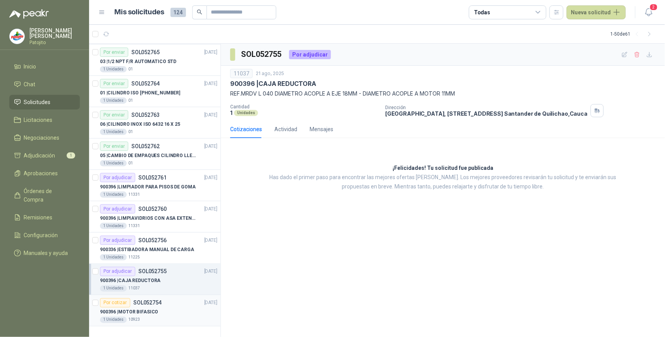
click at [175, 306] on div "Por cotizar SOL052754 [DATE]" at bounding box center [158, 303] width 117 height 9
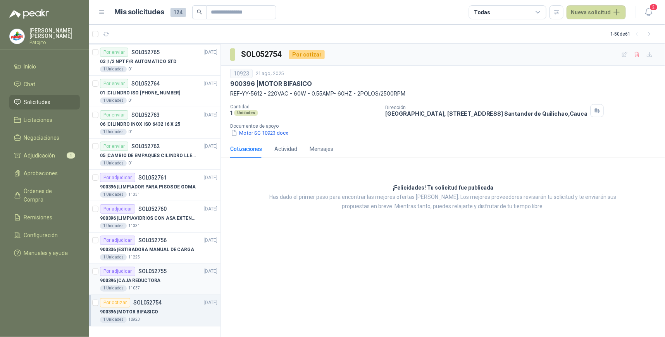
click at [181, 281] on div "900396 | CAJA REDUCTORA" at bounding box center [158, 281] width 117 height 9
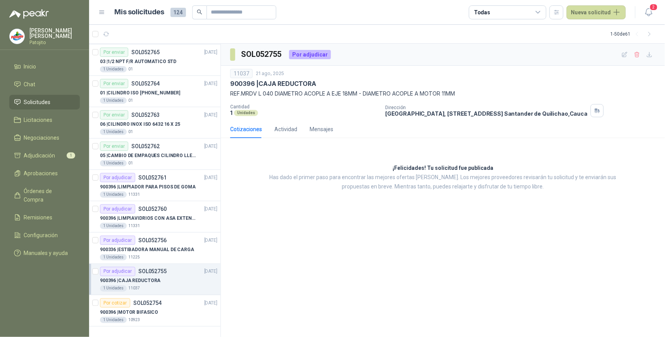
click at [123, 270] on div "Por adjudicar" at bounding box center [117, 271] width 35 height 9
drag, startPoint x: 123, startPoint y: 270, endPoint x: 303, endPoint y: 54, distance: 280.6
click at [303, 54] on div "Por adjudicar" at bounding box center [310, 54] width 42 height 9
drag, startPoint x: 303, startPoint y: 54, endPoint x: 514, endPoint y: 142, distance: 229.4
click at [514, 142] on div "Cotizaciones Actividad Mensajes ¡Felicidades! Tu solicitud fue publicada Has da…" at bounding box center [443, 165] width 444 height 91
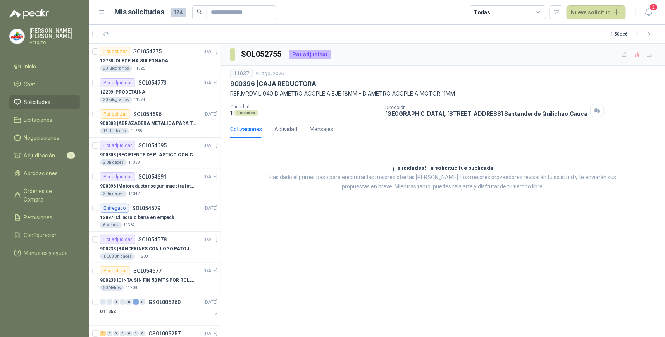
click at [544, 11] on div "Todas" at bounding box center [507, 12] width 77 height 14
click at [303, 249] on div "SOL052755 Por adjudicar 11037 [DATE] 900396 | CAJA REDUCTORA REF.MRDV L 040 DIA…" at bounding box center [443, 191] width 444 height 294
